Goal: Transaction & Acquisition: Purchase product/service

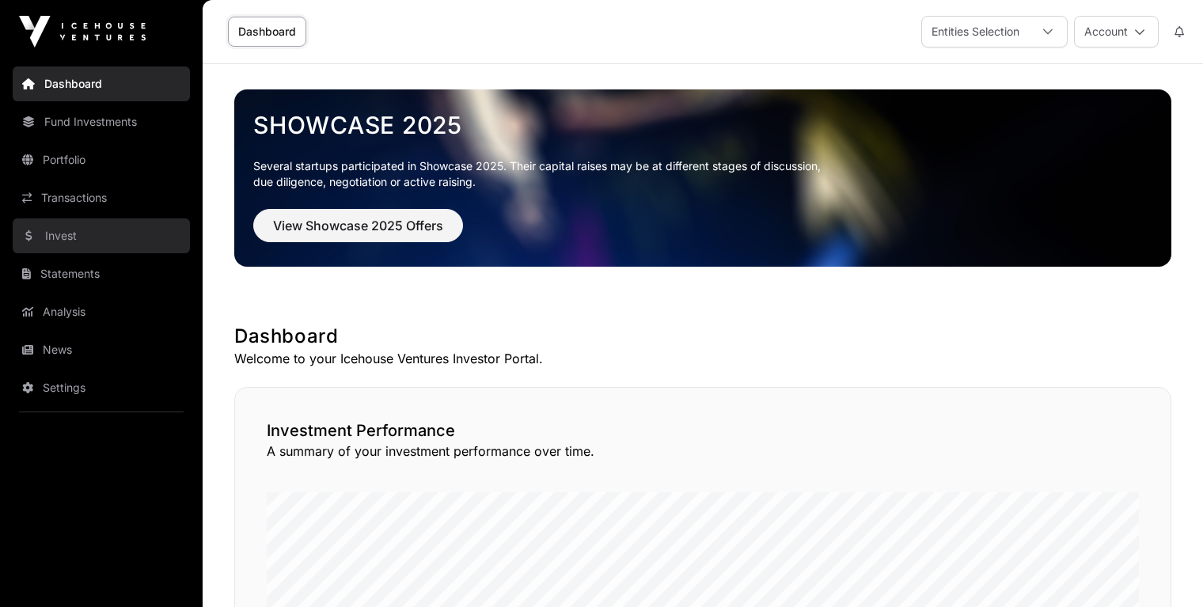
click at [82, 228] on link "Invest" at bounding box center [101, 235] width 177 height 35
click at [55, 233] on link "Invest" at bounding box center [101, 235] width 177 height 35
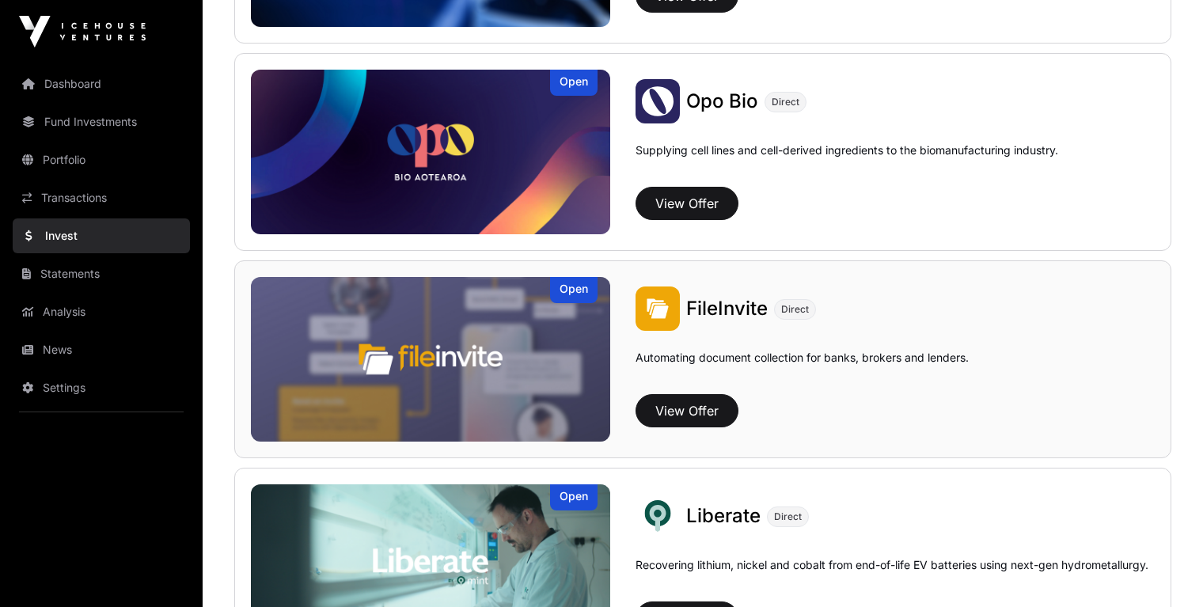
scroll to position [777, 0]
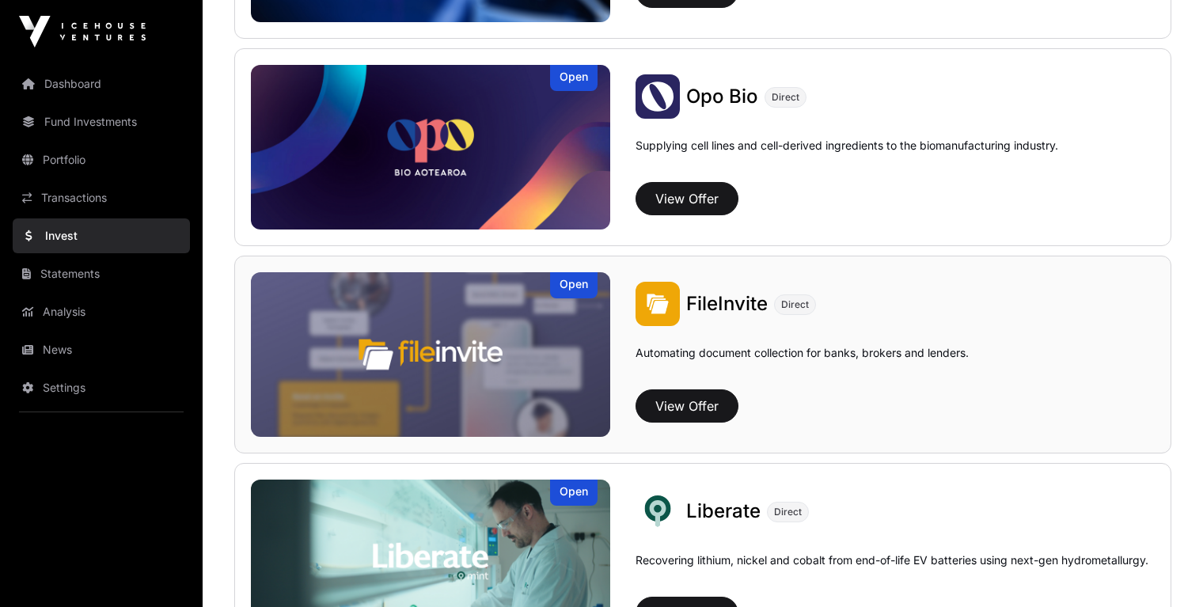
click at [670, 320] on img at bounding box center [657, 304] width 44 height 44
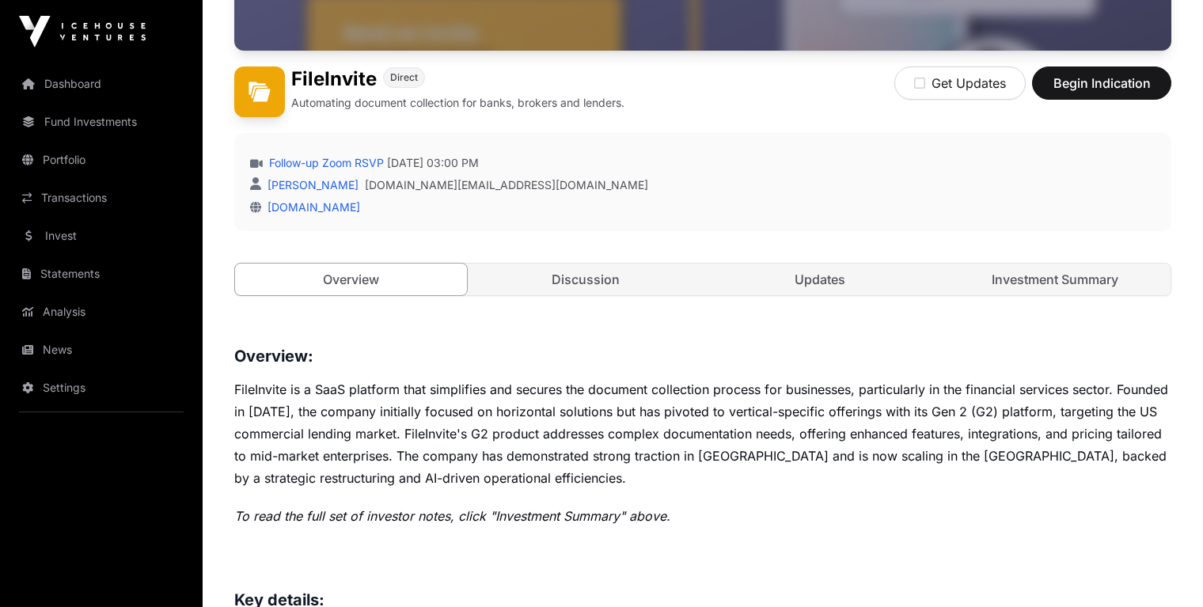
scroll to position [357, 0]
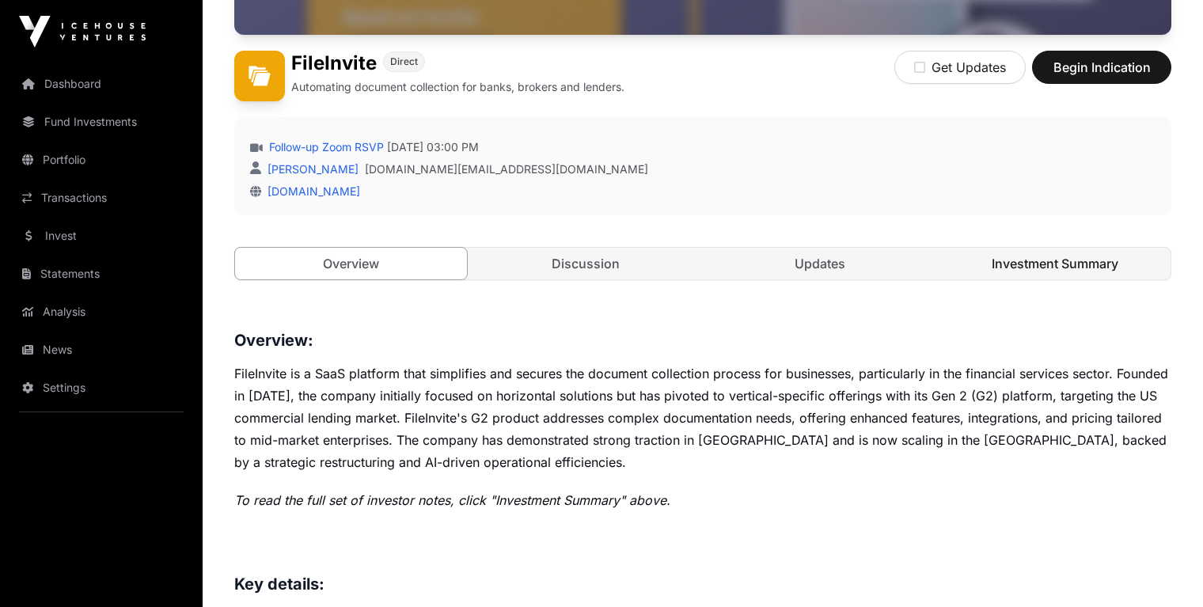
click at [1028, 262] on link "Investment Summary" at bounding box center [1055, 264] width 232 height 32
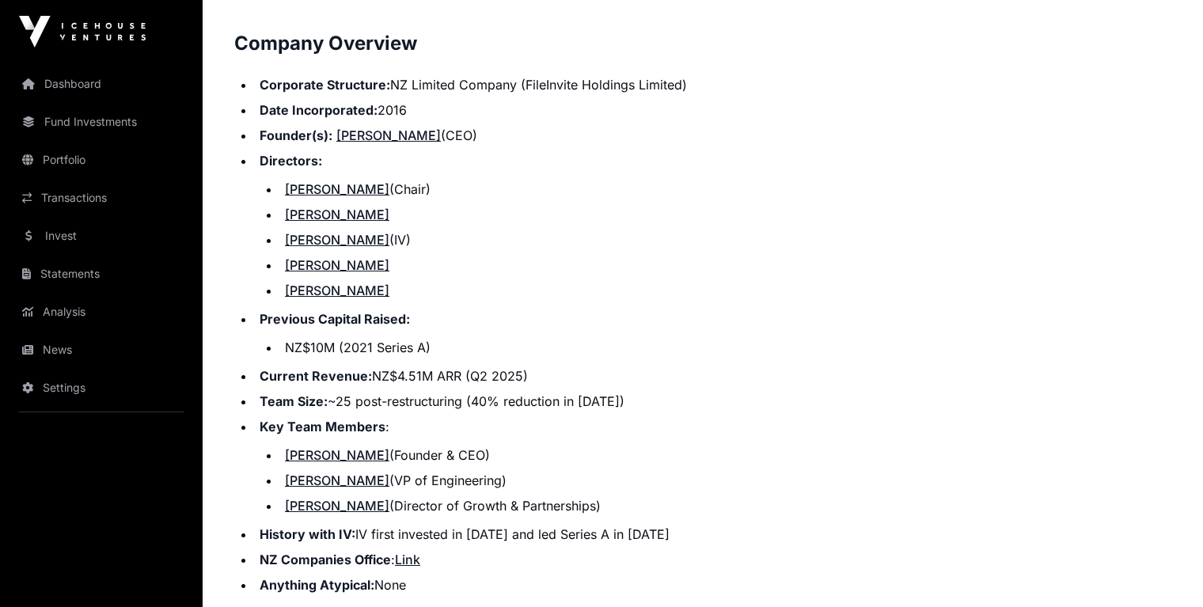
scroll to position [1647, 0]
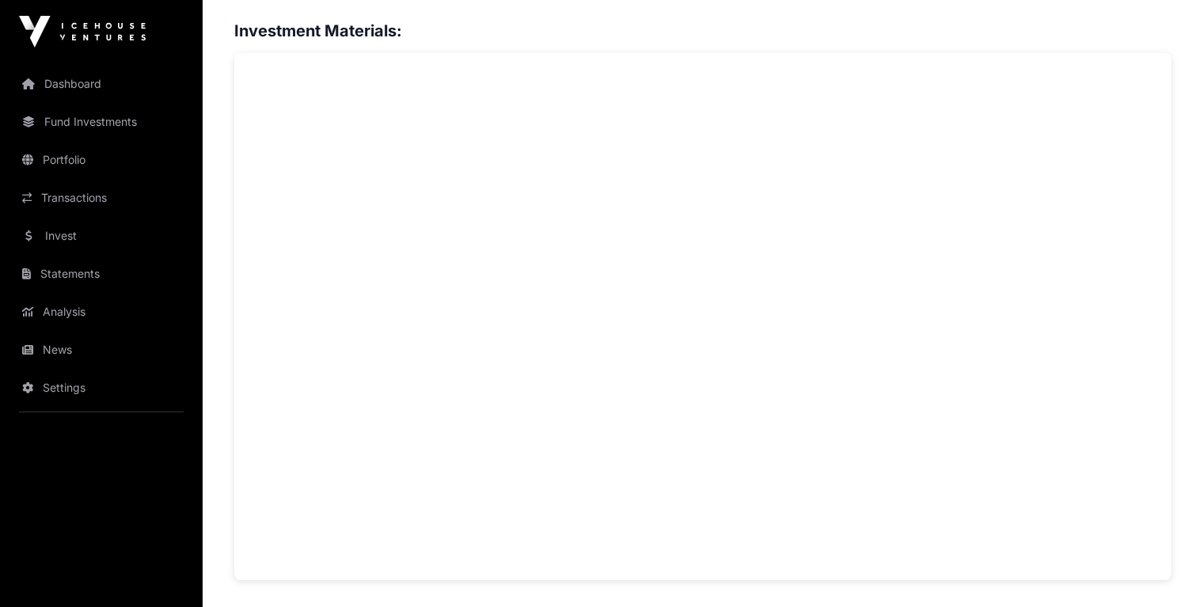
scroll to position [1113, 0]
